Goal: Information Seeking & Learning: Learn about a topic

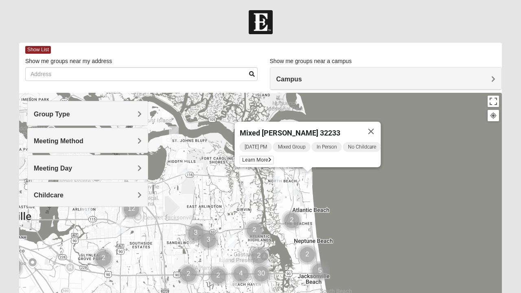
click at [410, 226] on div "Mixed [PERSON_NAME] 32233 [DATE] PM Mixed Group In Person No Childcare Learn Mo…" at bounding box center [260, 256] width 483 height 326
click at [294, 191] on img "Mens McCann 32233" at bounding box center [292, 190] width 16 height 20
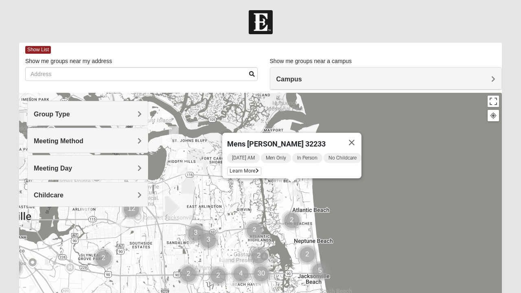
click at [357, 138] on button "Close" at bounding box center [352, 143] width 20 height 20
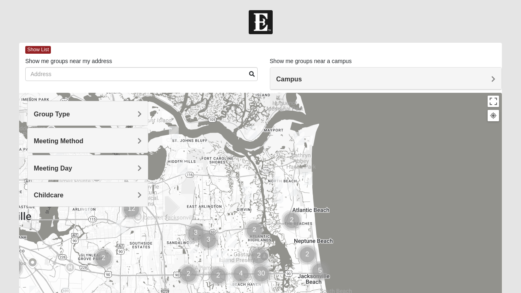
click at [303, 139] on img "Mixed Reed-Watkins 32266" at bounding box center [300, 139] width 16 height 20
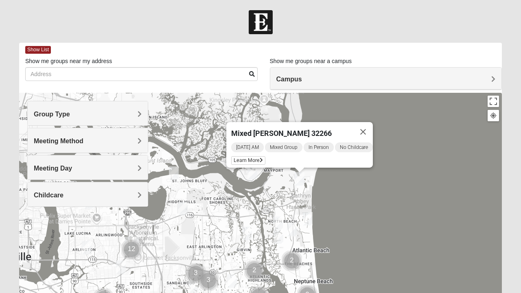
click at [278, 237] on img "Womens Gatch 32233" at bounding box center [278, 237] width 16 height 20
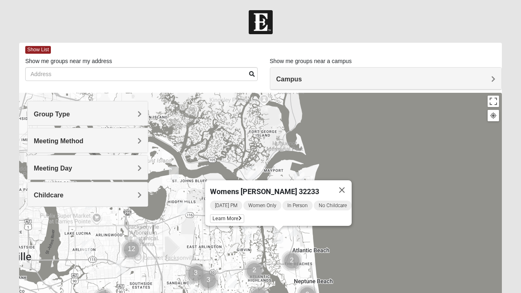
click at [380, 231] on div "Womens [PERSON_NAME] 32233 [DATE] PM Women Only In Person No Childcare Learn Mo…" at bounding box center [260, 256] width 483 height 326
click at [351, 189] on button "Close" at bounding box center [342, 190] width 20 height 20
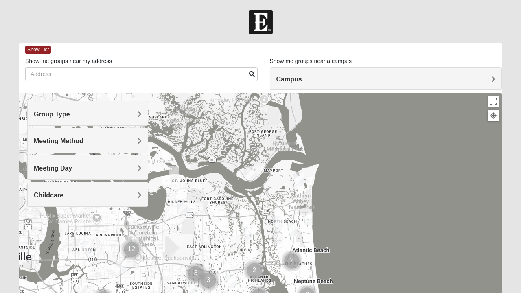
click at [279, 222] on img "1825 Mixed Curry 32233" at bounding box center [278, 223] width 16 height 20
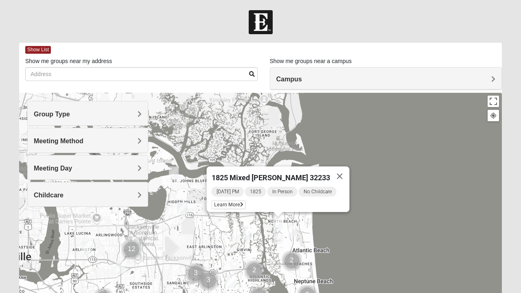
click at [338, 170] on button "Close" at bounding box center [340, 177] width 20 height 20
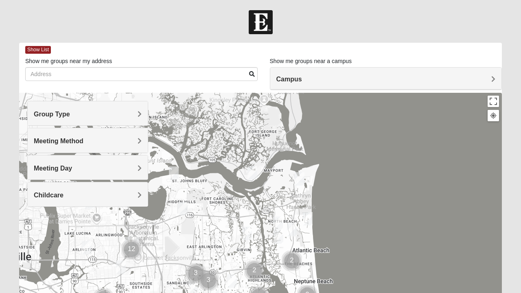
click at [117, 114] on h4 "Group Type" at bounding box center [88, 114] width 108 height 8
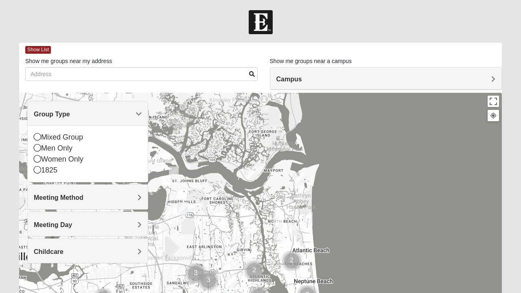
click at [39, 137] on icon at bounding box center [37, 136] width 7 height 7
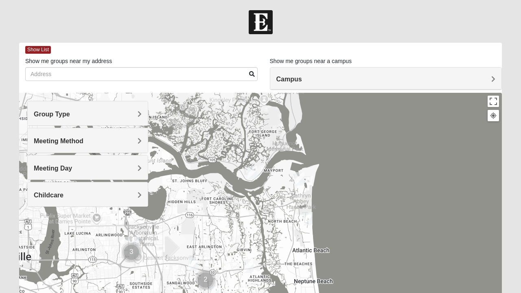
click at [68, 169] on span "Meeting Day" at bounding box center [53, 168] width 38 height 7
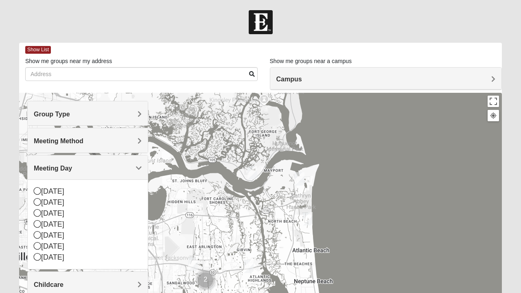
click at [40, 223] on icon at bounding box center [37, 223] width 7 height 7
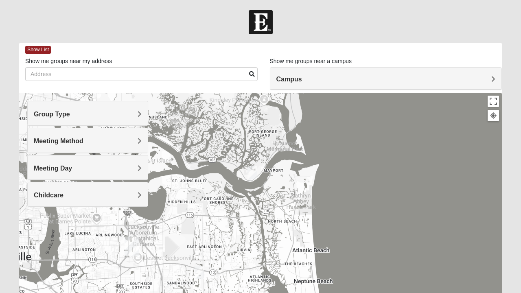
click at [253, 169] on img "Mixed Dunton/Cohill 32226" at bounding box center [252, 173] width 16 height 20
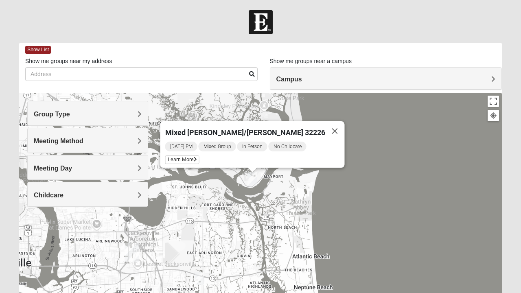
click at [121, 196] on h4 "Childcare" at bounding box center [88, 195] width 108 height 8
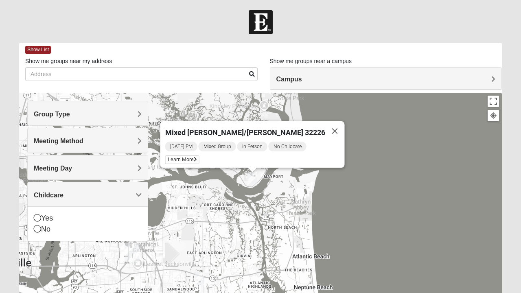
click at [38, 225] on icon at bounding box center [37, 228] width 7 height 7
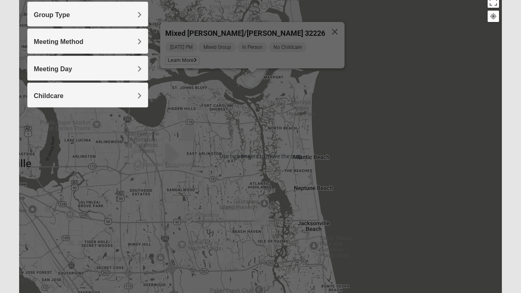
scroll to position [100, 0]
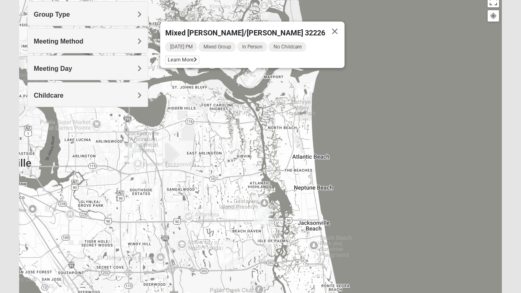
click at [391, 198] on div "Mixed [PERSON_NAME]/[PERSON_NAME] 32226 [DATE] PM Mixed Group In Person No Chil…" at bounding box center [260, 156] width 483 height 326
click at [326, 29] on button "Close" at bounding box center [335, 32] width 20 height 20
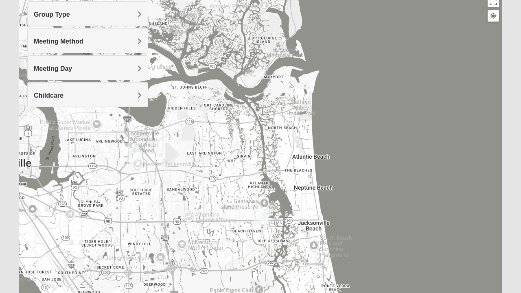
click at [117, 29] on div "Meeting Method" at bounding box center [88, 41] width 120 height 24
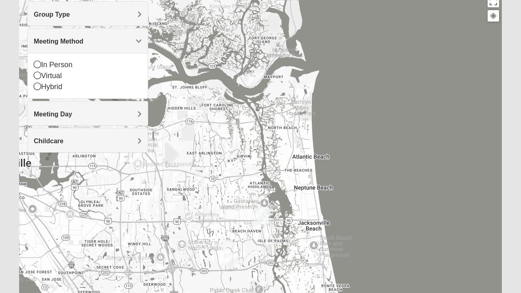
click at [41, 19] on div "Group Type" at bounding box center [88, 14] width 120 height 24
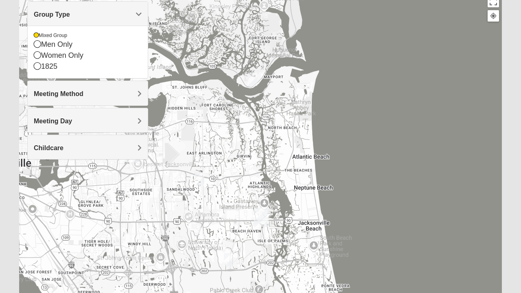
click at [35, 55] on icon at bounding box center [37, 54] width 7 height 7
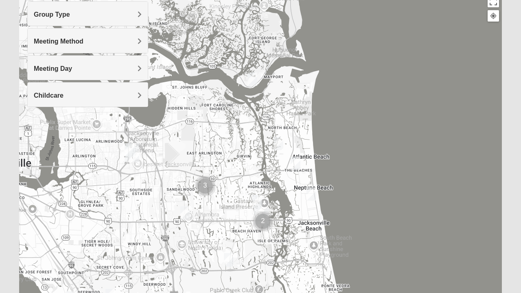
click at [32, 43] on div "Meeting Method" at bounding box center [88, 41] width 120 height 24
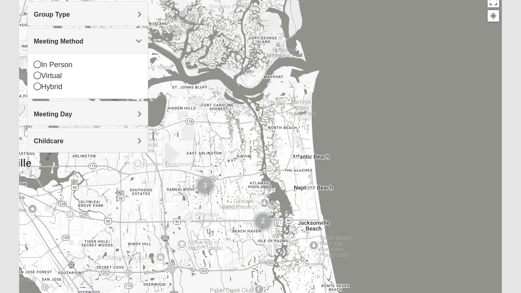
click at [37, 64] on icon at bounding box center [37, 64] width 7 height 7
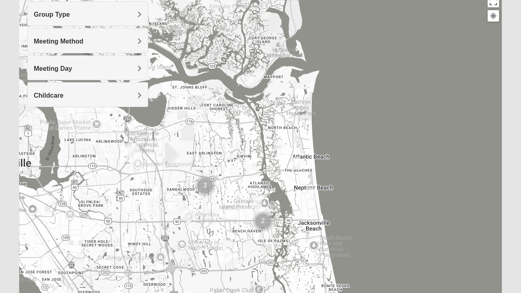
click at [33, 101] on div "Childcare" at bounding box center [88, 95] width 120 height 24
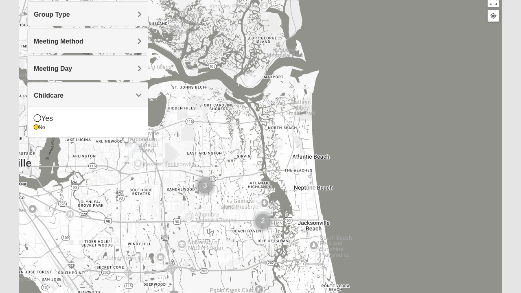
click at [57, 187] on div at bounding box center [260, 156] width 483 height 326
click at [296, 163] on img "Womens Foran 32233" at bounding box center [296, 164] width 16 height 20
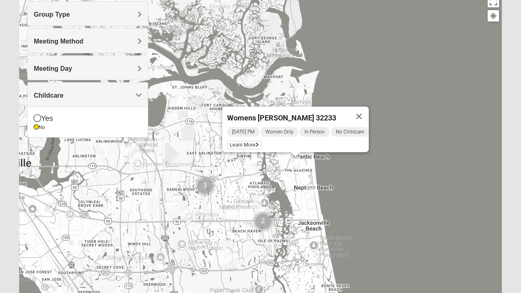
click at [284, 129] on span "Women Only" at bounding box center [280, 132] width 38 height 10
click at [286, 128] on span "Women Only" at bounding box center [280, 132] width 38 height 10
click at [284, 127] on span "Women Only" at bounding box center [280, 132] width 38 height 10
click at [285, 127] on span "Women Only" at bounding box center [280, 132] width 38 height 10
click at [286, 127] on span "Women Only" at bounding box center [280, 132] width 38 height 10
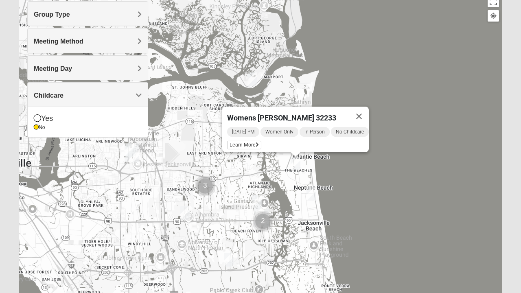
click at [369, 111] on button "Close" at bounding box center [360, 117] width 20 height 20
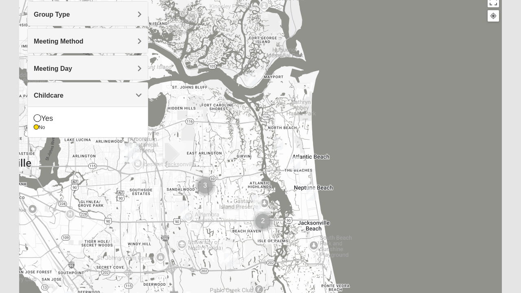
click at [297, 162] on img "Womens Foran 32233" at bounding box center [296, 164] width 16 height 20
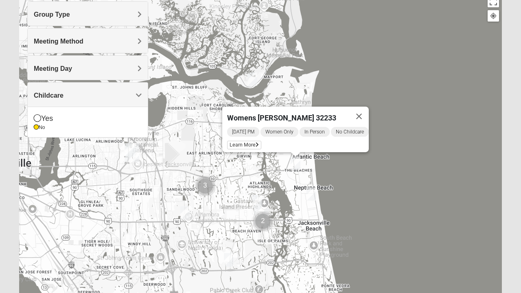
click at [2, 251] on form "Log In Find A Group Error Show List Loading Groups" at bounding box center [260, 129] width 521 height 438
click at [295, 164] on img "Womens Foran 32233" at bounding box center [296, 164] width 16 height 20
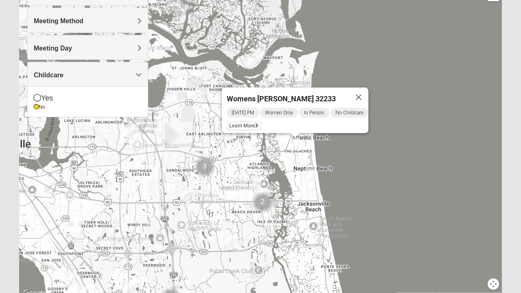
scroll to position [121, 0]
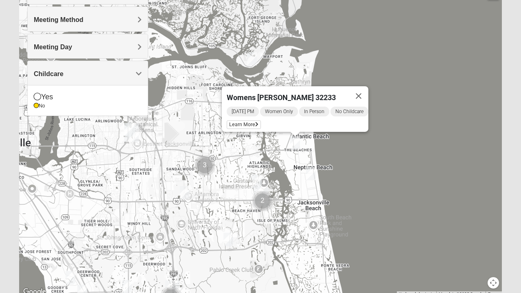
click at [237, 121] on span "Learn More" at bounding box center [244, 125] width 34 height 9
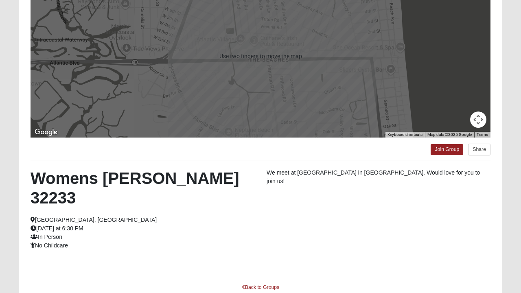
scroll to position [117, 0]
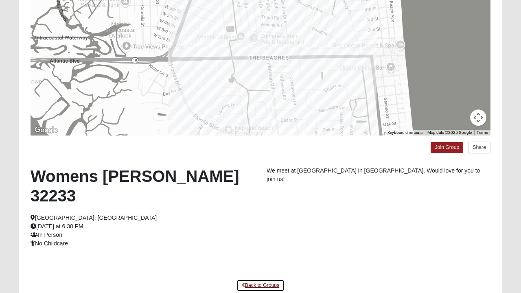
click at [259, 279] on link "Back to Groups" at bounding box center [261, 285] width 48 height 13
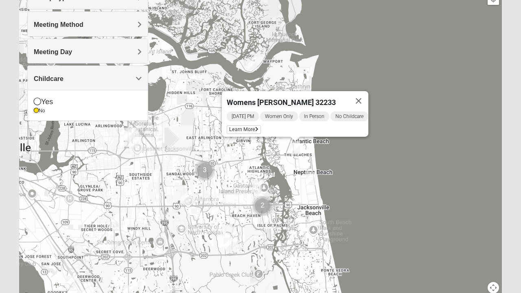
click at [369, 92] on button "Close" at bounding box center [359, 101] width 20 height 20
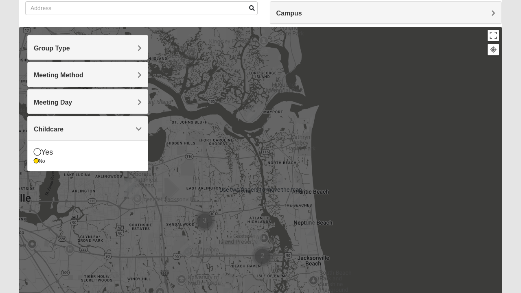
scroll to position [66, 0]
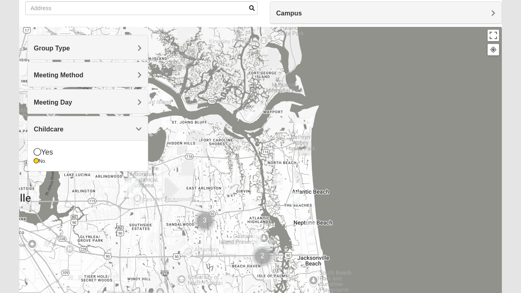
click at [142, 48] on div "Group Type" at bounding box center [88, 47] width 120 height 24
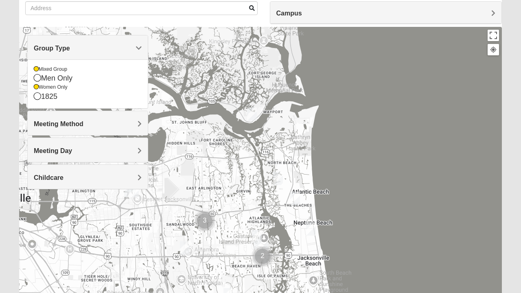
click at [36, 80] on icon at bounding box center [37, 77] width 7 height 7
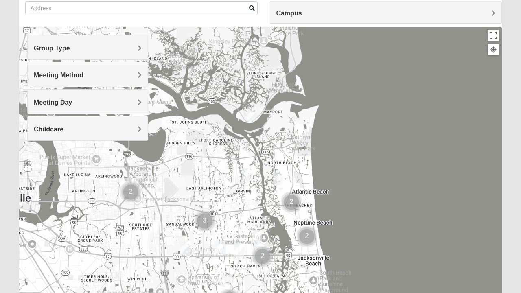
click at [147, 48] on div "Group Type" at bounding box center [88, 47] width 120 height 24
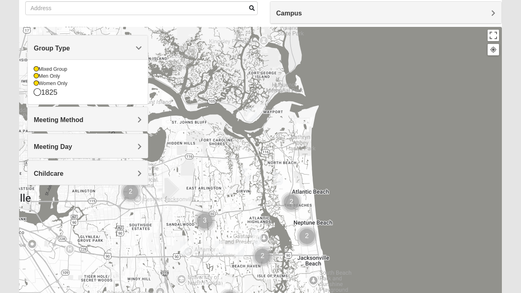
click at [36, 83] on icon at bounding box center [36, 83] width 5 height 5
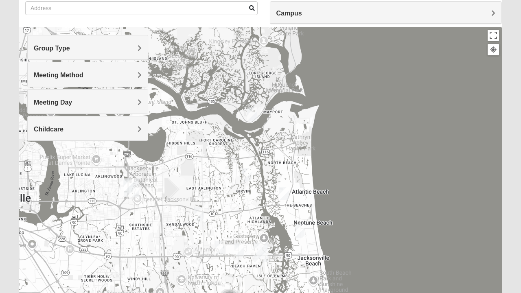
click at [39, 83] on div "Meeting Method" at bounding box center [88, 74] width 120 height 24
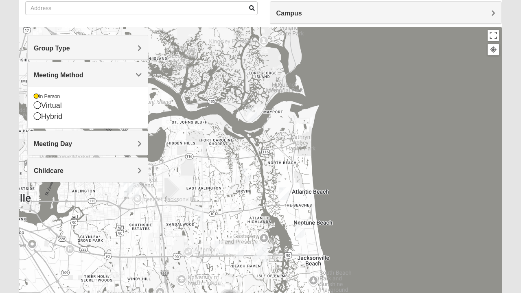
click at [127, 42] on div "Group Type" at bounding box center [88, 47] width 120 height 24
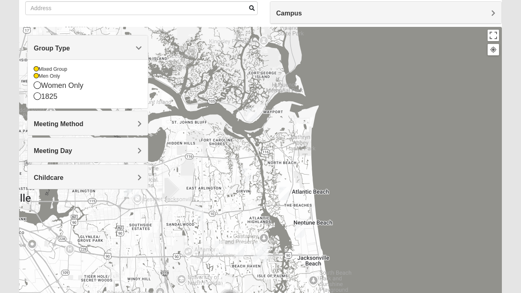
click at [37, 77] on icon at bounding box center [36, 76] width 5 height 5
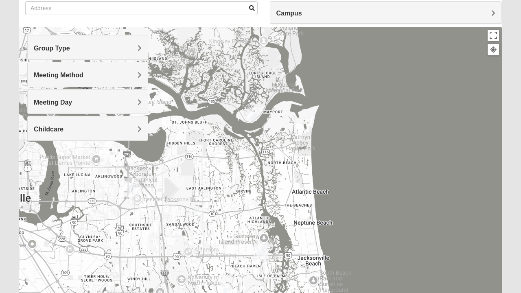
click at [70, 51] on span "Group Type" at bounding box center [52, 48] width 36 height 7
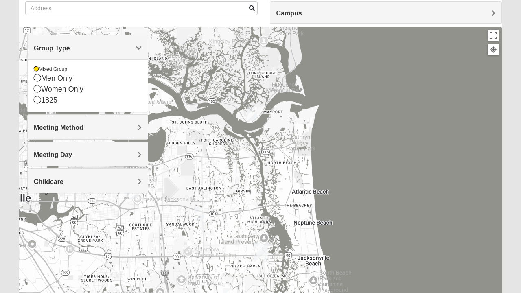
click at [123, 130] on h4 "Meeting Method" at bounding box center [88, 128] width 108 height 8
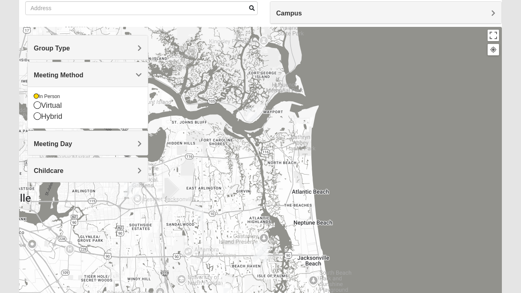
click at [155, 139] on div at bounding box center [260, 190] width 483 height 326
click at [139, 147] on div "Meeting Day" at bounding box center [88, 143] width 120 height 24
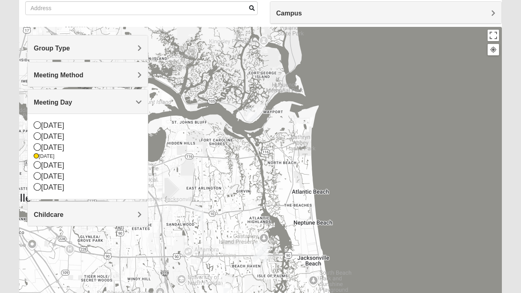
click at [180, 124] on div at bounding box center [260, 190] width 483 height 326
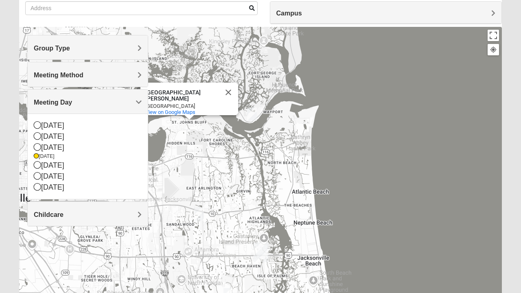
click at [137, 215] on h4 "Childcare" at bounding box center [88, 215] width 108 height 8
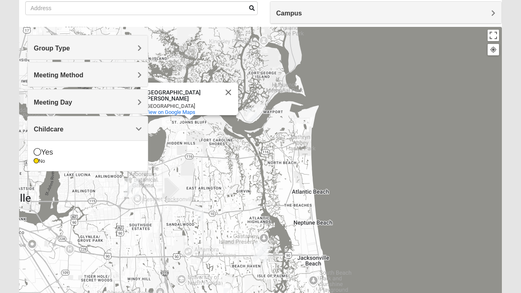
click at [232, 85] on button "Close" at bounding box center [229, 93] width 20 height 20
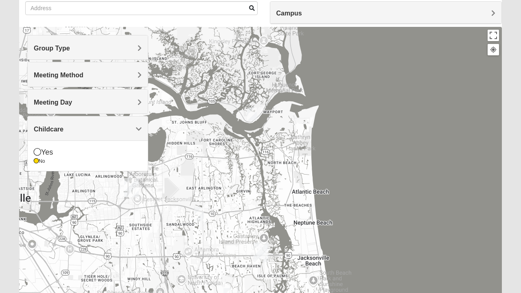
click at [354, 112] on div at bounding box center [260, 190] width 483 height 326
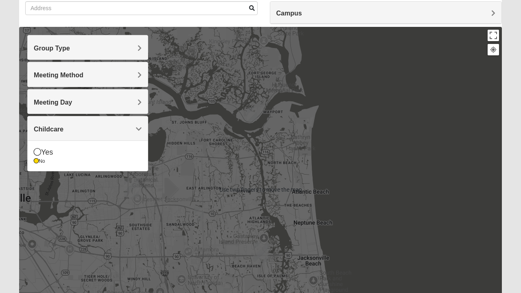
scroll to position [66, 0]
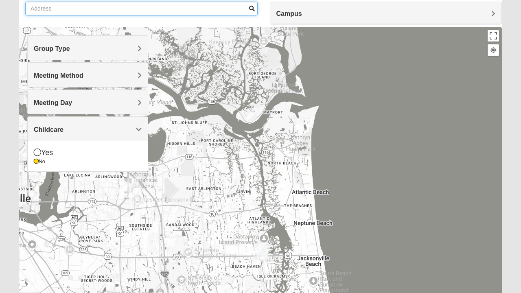
click at [191, 8] on input "Show me groups near my address" at bounding box center [141, 9] width 233 height 14
type input "Nocatee"
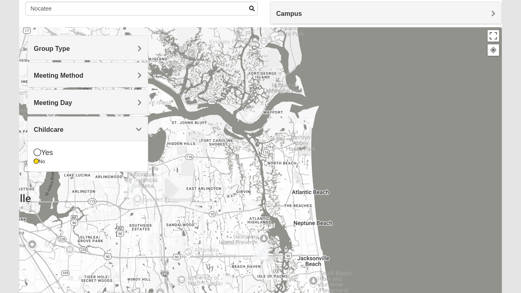
click at [492, 132] on div at bounding box center [260, 190] width 483 height 326
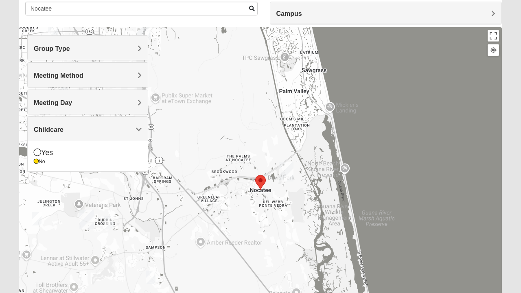
click at [289, 175] on img "Ponte Vedra" at bounding box center [286, 172] width 21 height 26
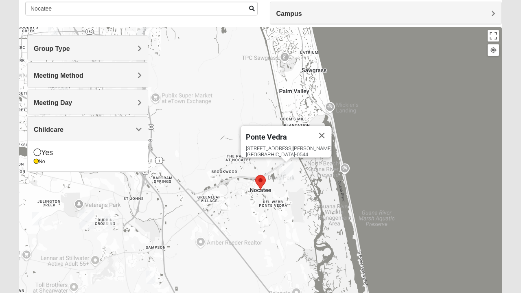
click at [264, 182] on img "Selected Address" at bounding box center [260, 183] width 17 height 22
click at [275, 204] on div "[GEOGRAPHIC_DATA] [STREET_ADDRESS][PERSON_NAME][PERSON_NAME]" at bounding box center [260, 190] width 483 height 326
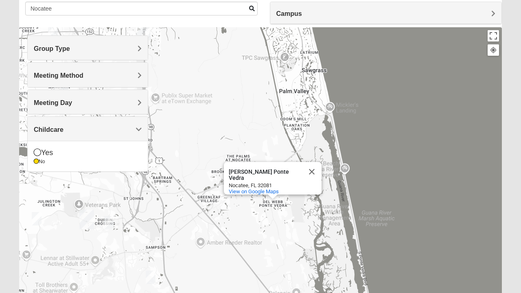
click at [372, 95] on div "[PERSON_NAME] Ponte Vedra [PERSON_NAME] [GEOGRAPHIC_DATA] View on Google Maps" at bounding box center [260, 190] width 483 height 326
click at [309, 171] on button "Close" at bounding box center [312, 172] width 20 height 20
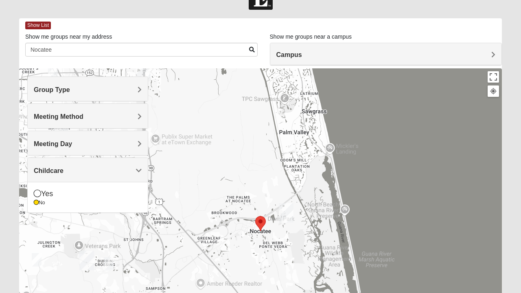
scroll to position [16, 0]
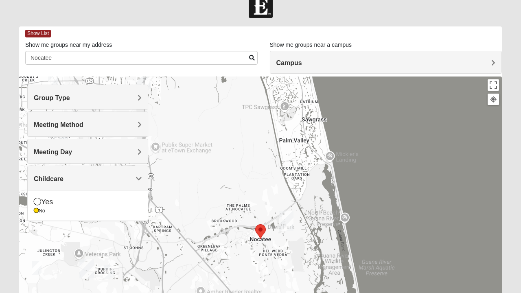
click at [374, 198] on div at bounding box center [260, 240] width 483 height 326
click at [493, 99] on div at bounding box center [493, 99] width 7 height 7
click at [496, 102] on div at bounding box center [493, 99] width 7 height 7
click at [498, 87] on button "Toggle fullscreen view" at bounding box center [493, 84] width 11 height 11
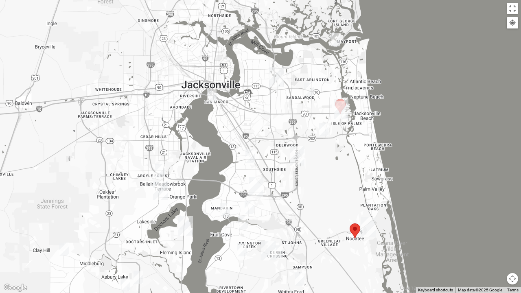
click at [356, 231] on img "Selected Address" at bounding box center [355, 231] width 17 height 22
click at [352, 231] on img "Selected Address" at bounding box center [355, 231] width 17 height 22
click at [354, 231] on img "Selected Address" at bounding box center [355, 231] width 17 height 22
click at [356, 226] on img "Selected Address" at bounding box center [355, 231] width 17 height 22
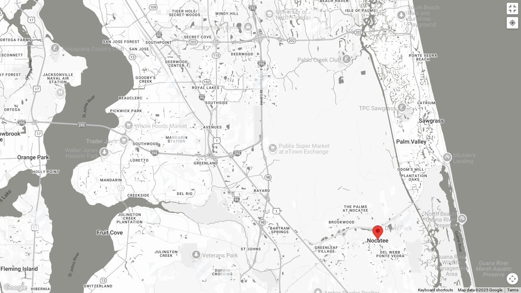
click at [379, 231] on img "Selected Address" at bounding box center [377, 233] width 17 height 22
click at [378, 230] on img "Selected Address" at bounding box center [377, 233] width 17 height 22
click at [405, 218] on img "Ponte Vedra" at bounding box center [403, 222] width 21 height 26
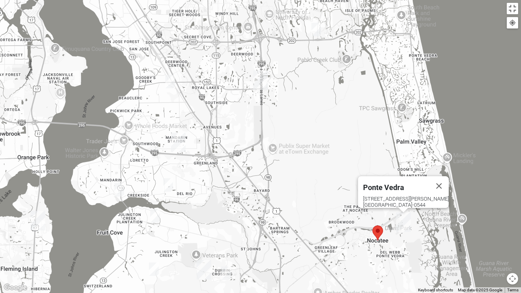
click at [379, 231] on img "Selected Address" at bounding box center [377, 233] width 17 height 22
click at [444, 178] on button "Close" at bounding box center [440, 186] width 20 height 20
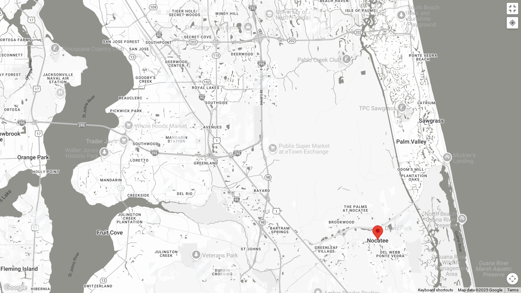
click at [377, 232] on img "Selected Address" at bounding box center [377, 233] width 17 height 22
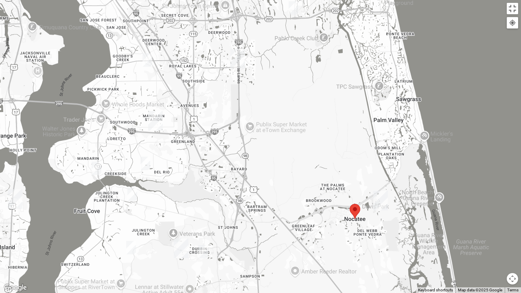
click at [354, 212] on img "Selected Address" at bounding box center [355, 212] width 17 height 22
click at [513, 24] on div at bounding box center [512, 22] width 7 height 7
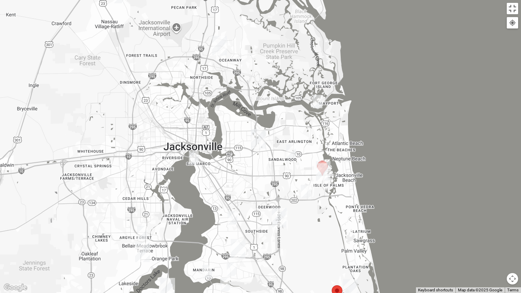
click at [5, 22] on div at bounding box center [260, 146] width 521 height 293
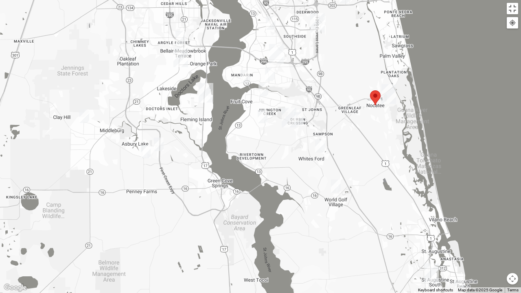
click at [342, 182] on img "Mixed Musick 32092" at bounding box center [336, 186] width 16 height 20
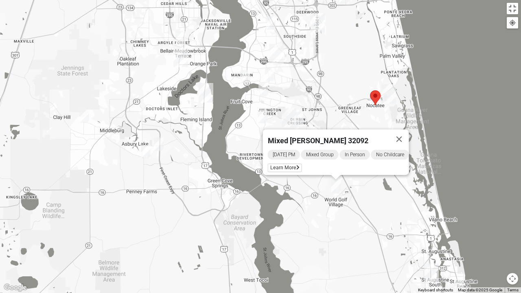
click at [407, 130] on button "Close" at bounding box center [400, 140] width 20 height 20
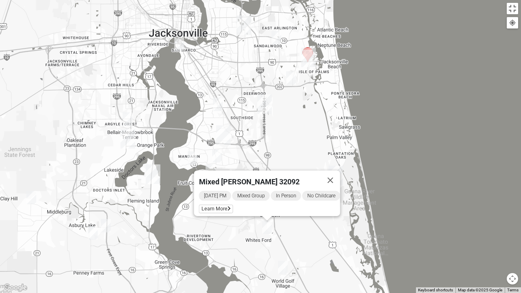
click at [285, 262] on img "Mixed Musick 32092" at bounding box center [283, 268] width 16 height 20
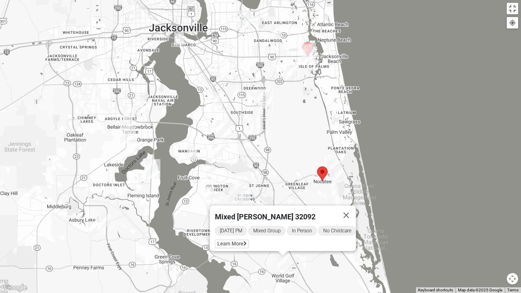
click at [237, 190] on img "St. Johns" at bounding box center [236, 194] width 21 height 26
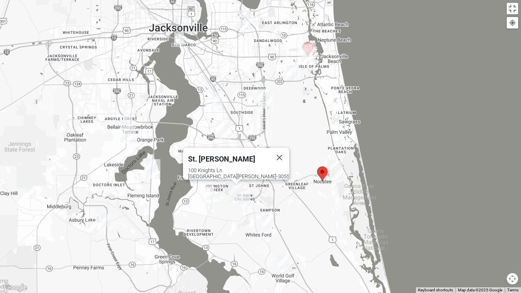
click at [250, 194] on img "Mixed Pline/Wednesday 32259" at bounding box center [246, 195] width 16 height 20
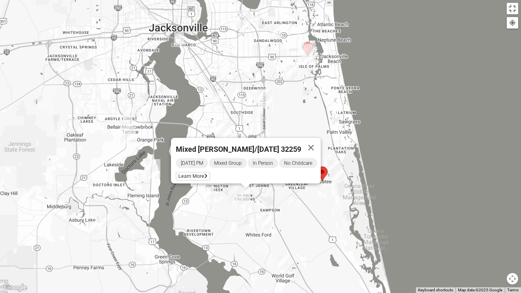
click at [271, 218] on img "Mixed Stevens 32092" at bounding box center [267, 222] width 16 height 20
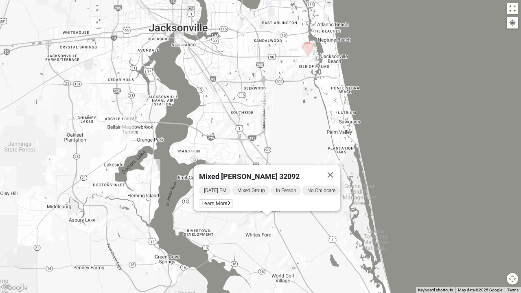
click at [341, 165] on button "Close" at bounding box center [331, 175] width 20 height 20
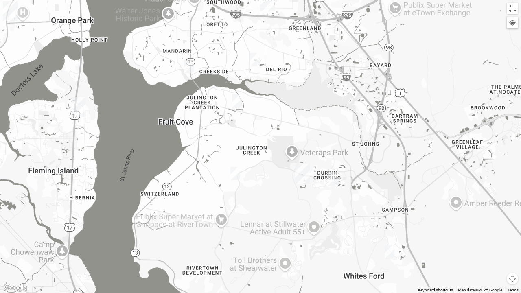
click at [325, 177] on img "Mixed Pline/Wednesday 32259" at bounding box center [333, 179] width 16 height 20
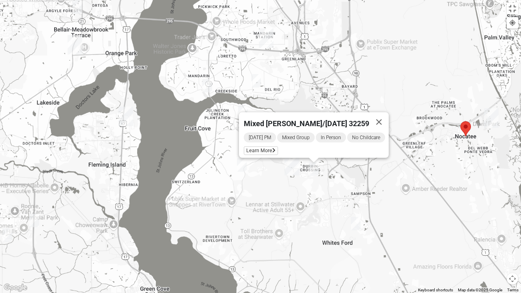
click at [291, 169] on img "St. Johns" at bounding box center [291, 166] width 21 height 26
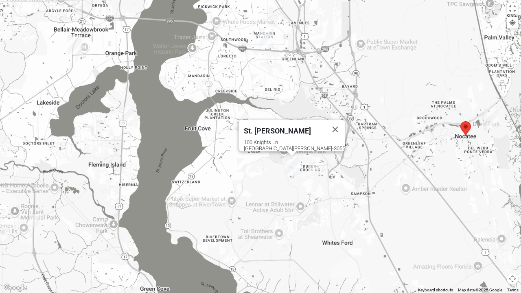
click at [358, 222] on img "Mixed Stevens 32092" at bounding box center [356, 224] width 16 height 20
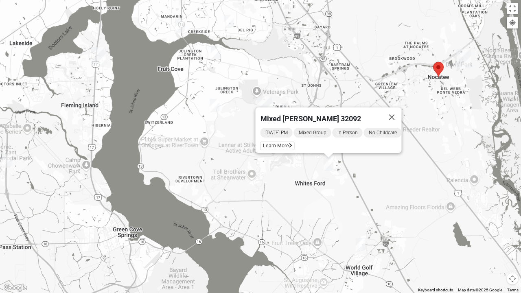
click at [363, 246] on img "Mixed Musick 32092" at bounding box center [361, 245] width 16 height 20
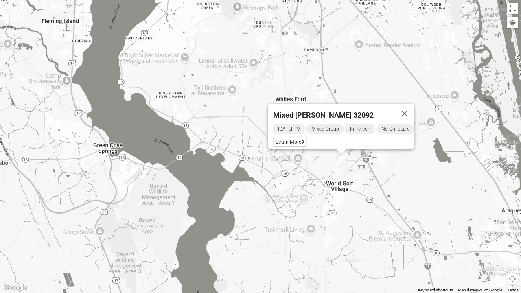
click at [311, 78] on img "Mixed Stevens 32092" at bounding box center [309, 80] width 16 height 20
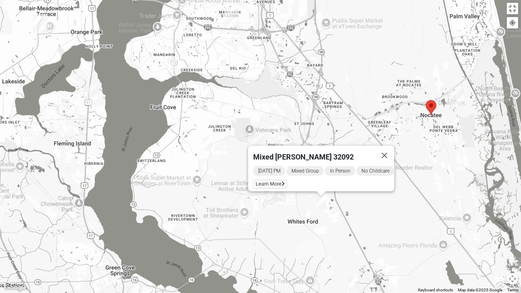
click at [393, 150] on button "Close" at bounding box center [385, 156] width 20 height 20
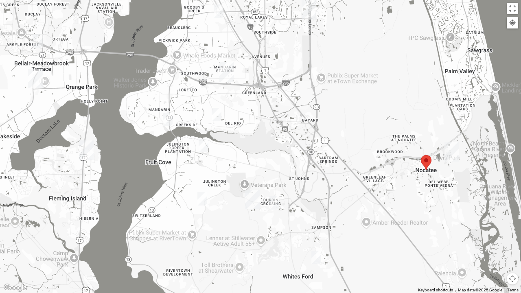
click at [451, 152] on img "Ponte Vedra" at bounding box center [452, 152] width 21 height 26
